Goal: Task Accomplishment & Management: Manage account settings

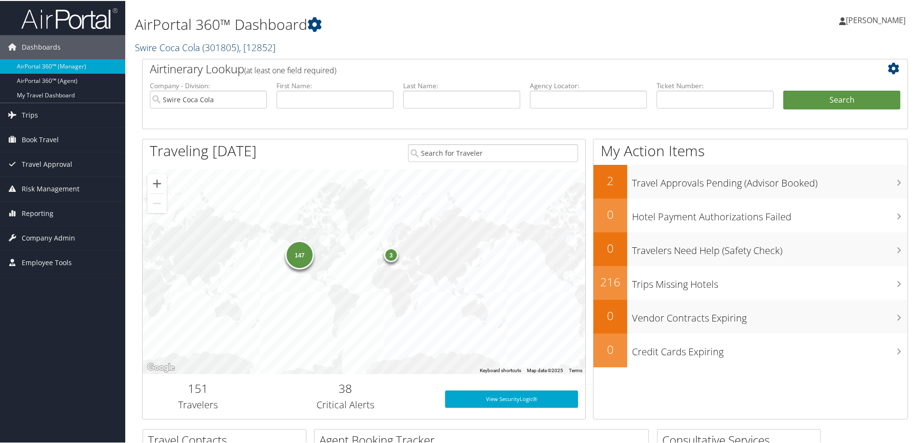
click at [207, 43] on span "( 301805 )" at bounding box center [220, 46] width 37 height 13
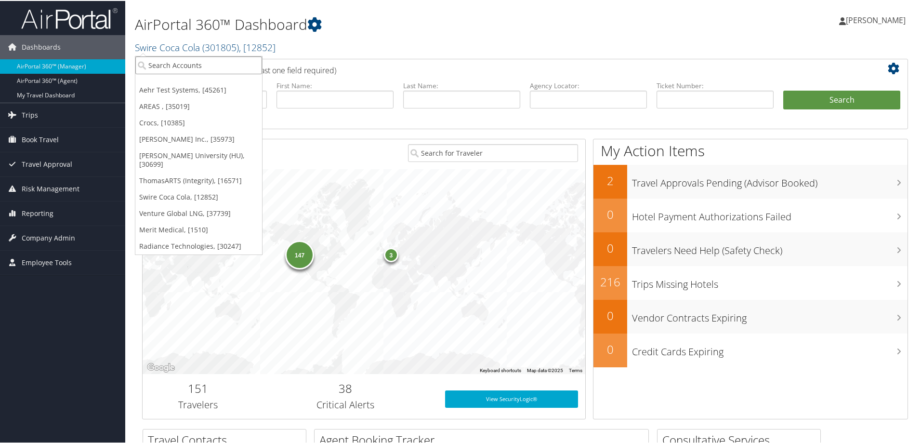
click at [170, 63] on input "search" at bounding box center [198, 64] width 127 height 18
type input "envest"
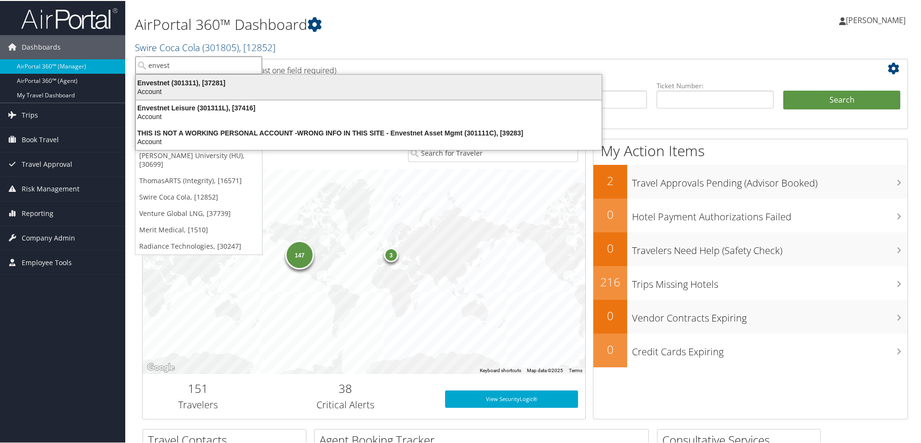
click at [165, 82] on div "Envestnet (301311), [37281]" at bounding box center [368, 82] width 477 height 9
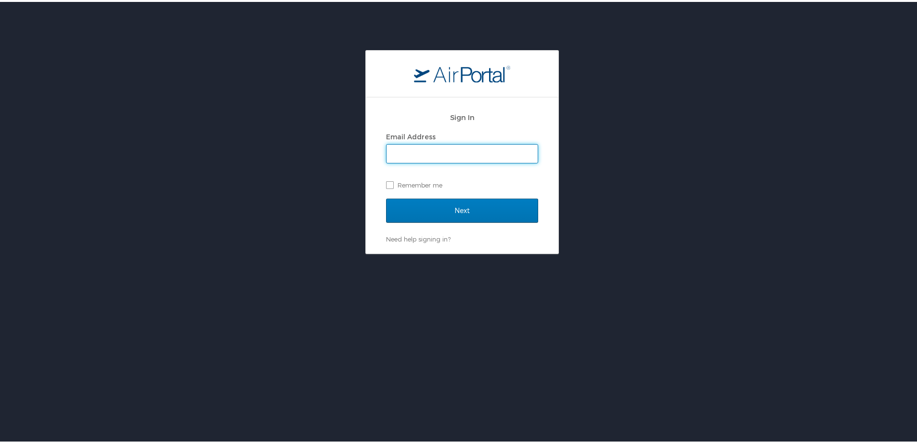
type input "marci.weir@cbtravel.com"
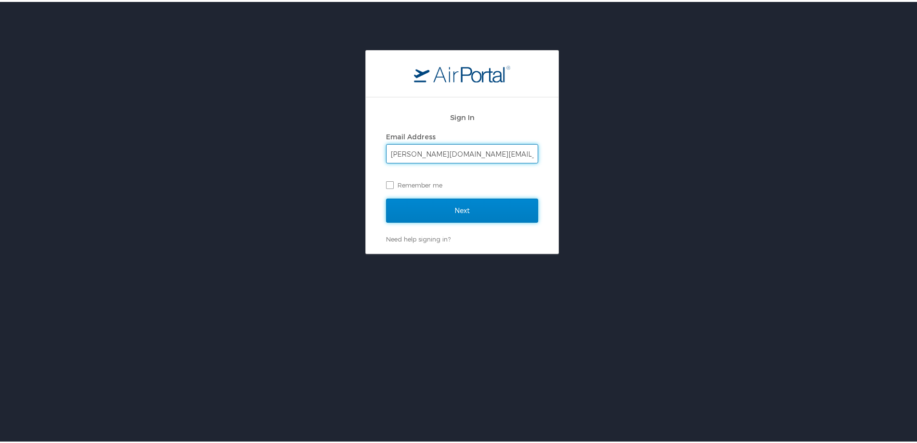
click at [464, 208] on input "Next" at bounding box center [462, 208] width 152 height 24
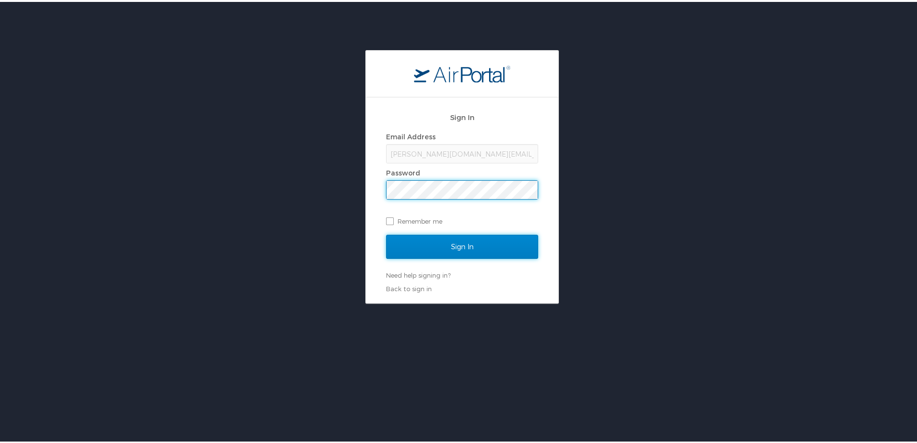
click at [455, 245] on input "Sign In" at bounding box center [462, 245] width 152 height 24
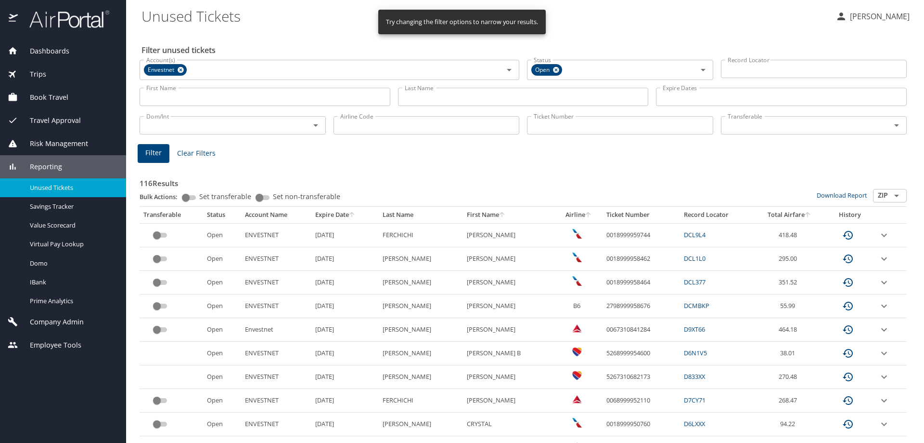
click at [421, 93] on input "Last Name" at bounding box center [523, 97] width 251 height 18
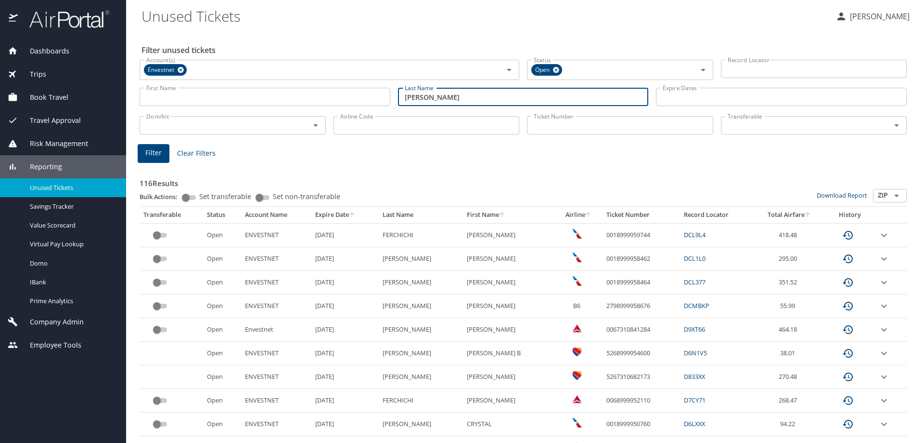
type input "dauria"
click at [156, 154] on span "Filter" at bounding box center [153, 153] width 16 height 12
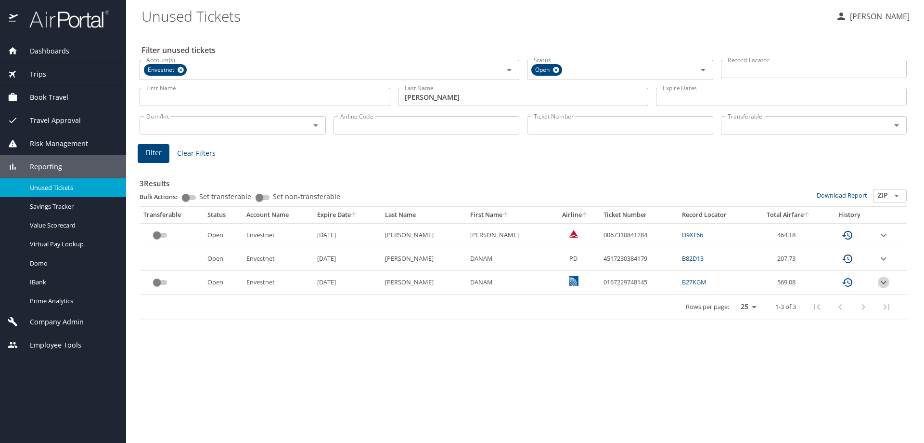
click at [880, 283] on icon "expand row" at bounding box center [884, 282] width 12 height 12
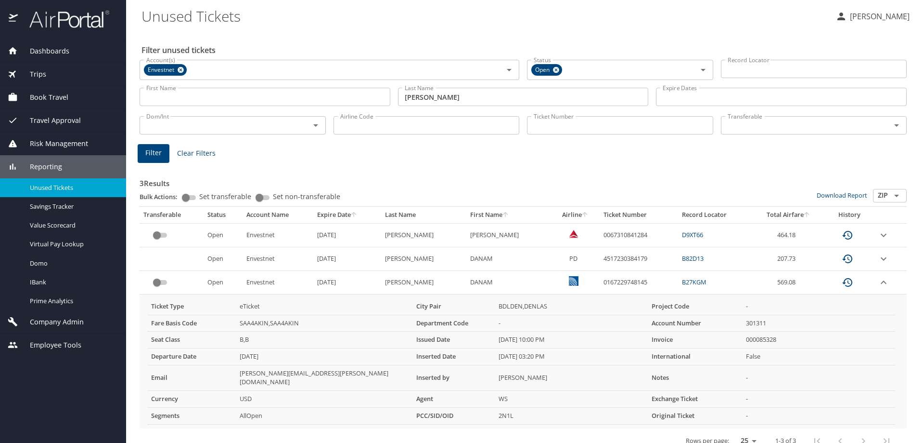
scroll to position [6, 0]
